Goal: Task Accomplishment & Management: Manage account settings

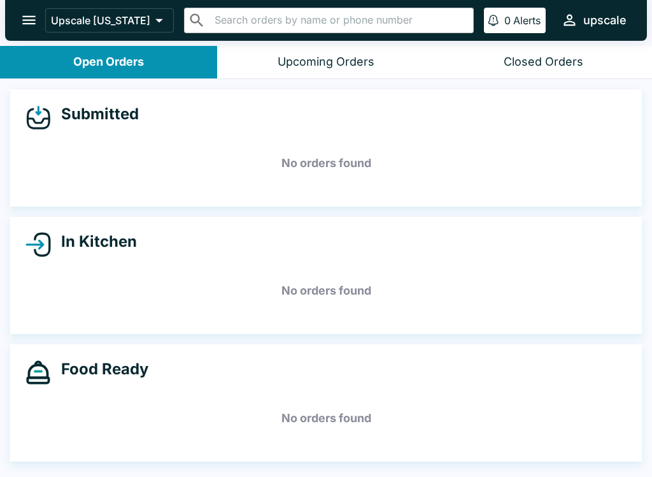
click at [45, 234] on icon at bounding box center [42, 244] width 15 height 22
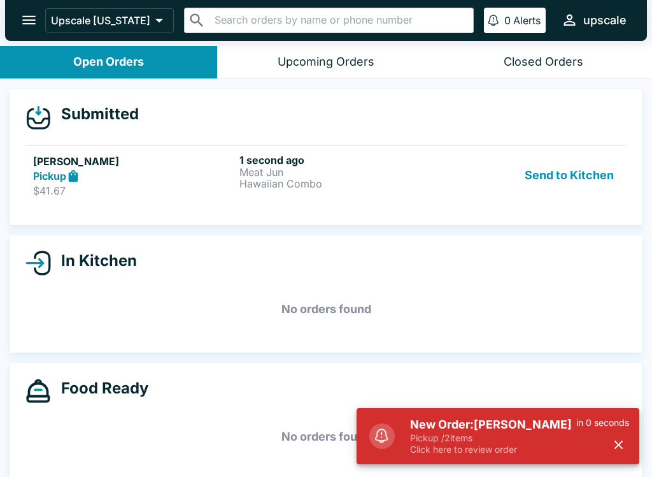
click at [455, 445] on p "Click here to review order" at bounding box center [493, 448] width 166 height 11
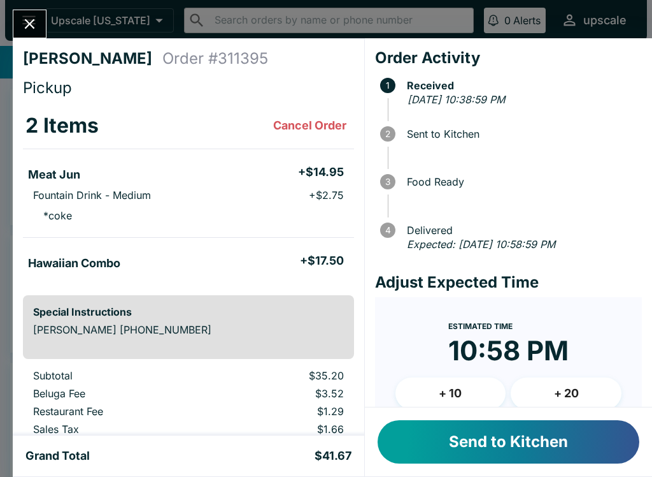
click at [426, 437] on button "Send to Kitchen" at bounding box center [509, 441] width 262 height 43
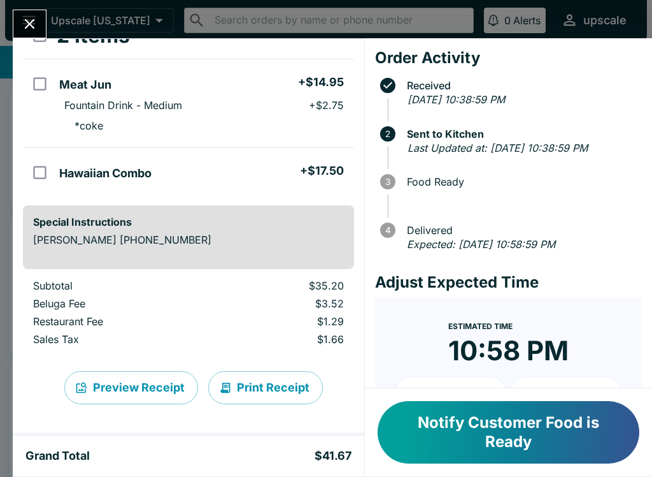
scroll to position [90, 0]
click at [35, 164] on input "orders table" at bounding box center [39, 172] width 29 height 29
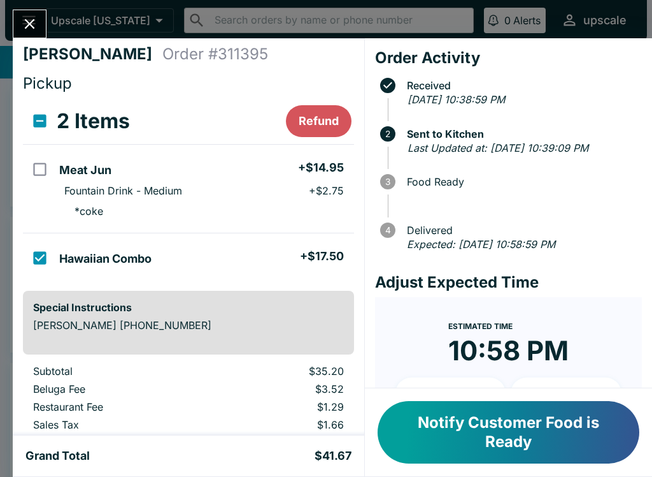
scroll to position [4, 0]
click at [312, 124] on button "Refund" at bounding box center [319, 122] width 66 height 32
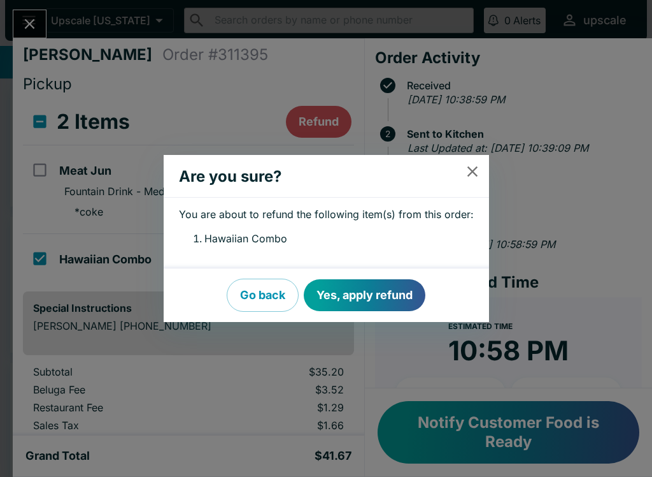
click at [342, 294] on button "Yes, apply refund" at bounding box center [365, 295] width 122 height 32
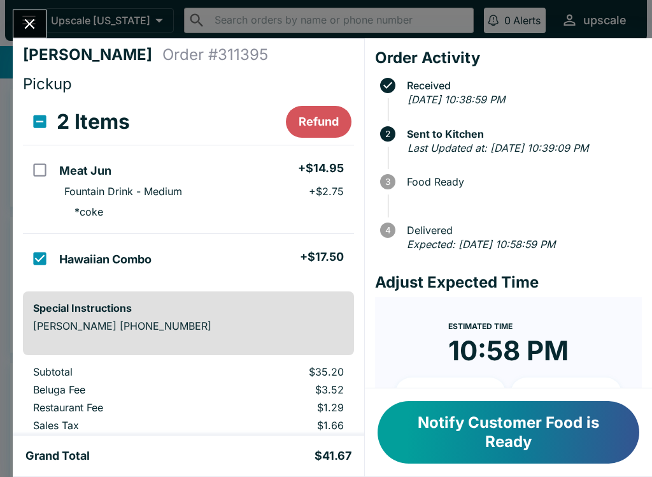
checkbox input "false"
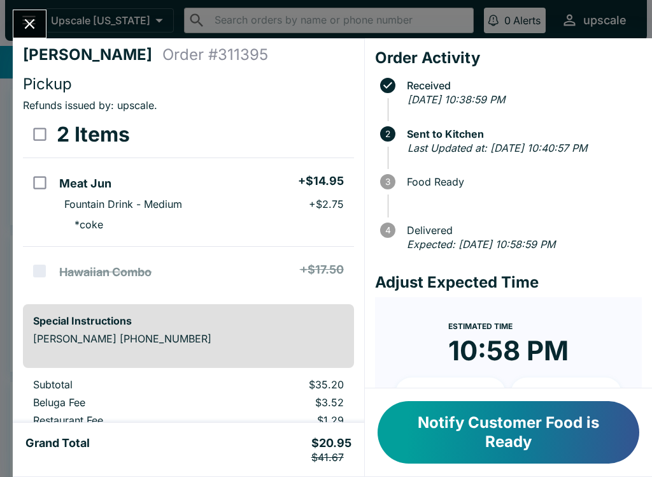
click at [27, 21] on icon "Close" at bounding box center [30, 24] width 10 height 10
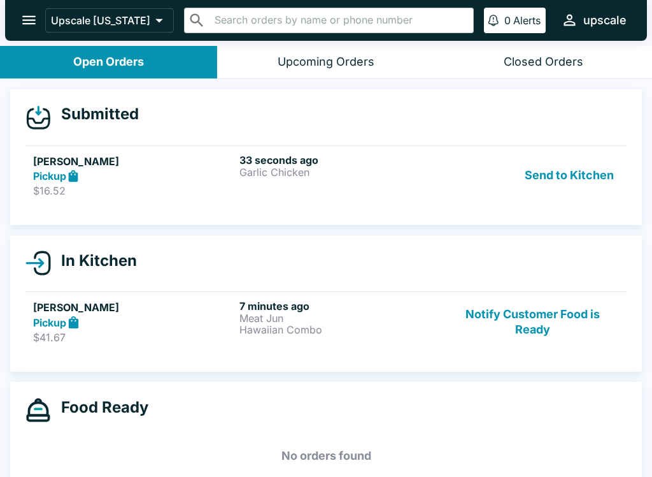
click at [342, 167] on p "Garlic Chicken" at bounding box center [340, 171] width 201 height 11
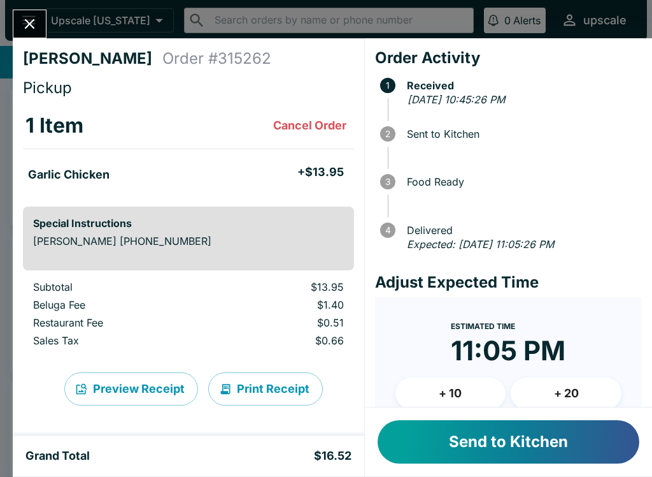
click at [465, 426] on button "Send to Kitchen" at bounding box center [509, 441] width 262 height 43
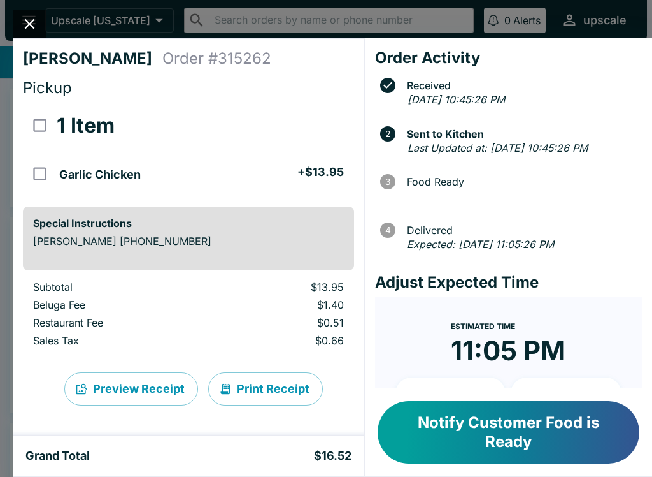
click at [243, 382] on button "Print Receipt" at bounding box center [265, 388] width 115 height 33
click at [32, 21] on icon "Close" at bounding box center [30, 24] width 10 height 10
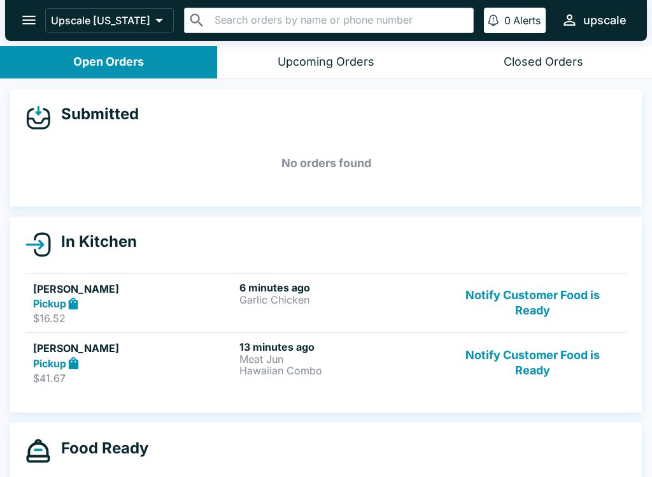
click at [519, 300] on button "Notify Customer Food is Ready" at bounding box center [533, 303] width 173 height 44
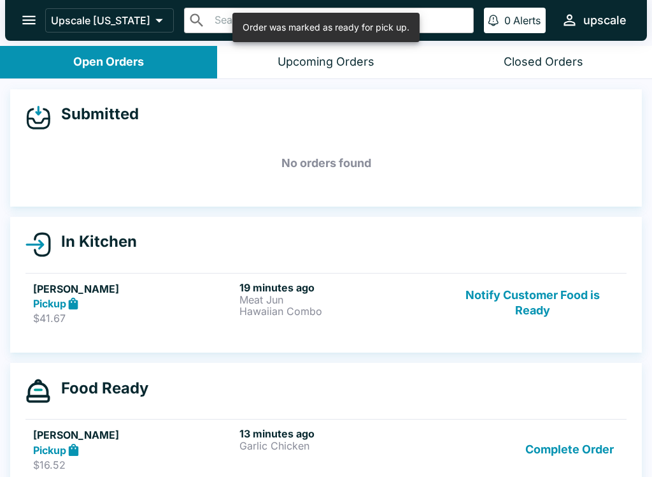
click at [553, 443] on button "Complete Order" at bounding box center [570, 449] width 99 height 44
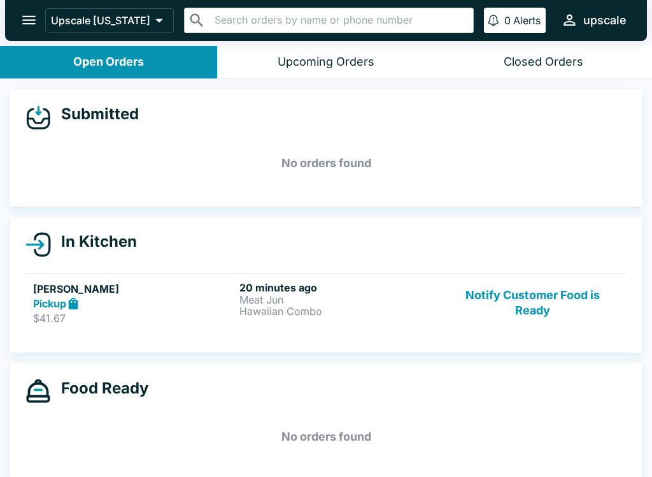
click at [343, 180] on h5 "No orders found" at bounding box center [326, 163] width 602 height 46
click at [517, 299] on button "Notify Customer Food is Ready" at bounding box center [533, 303] width 173 height 44
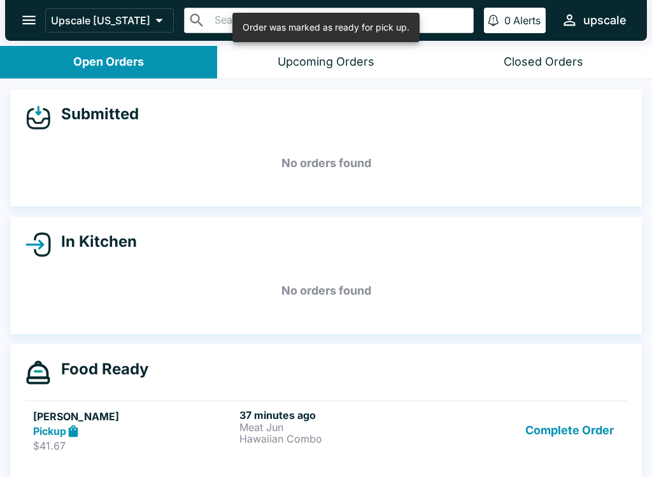
click at [552, 423] on button "Complete Order" at bounding box center [570, 430] width 99 height 44
